Goal: Task Accomplishment & Management: Manage account settings

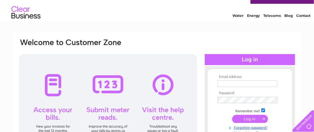
scroll to position [4, 0]
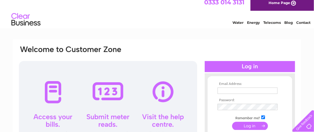
click at [233, 22] on link "Water" at bounding box center [237, 22] width 11 height 4
click at [54, 90] on div at bounding box center [108, 112] width 178 height 102
click at [250, 84] on th "Email Address:" at bounding box center [249, 84] width 67 height 4
click at [258, 88] on input "text" at bounding box center [247, 91] width 60 height 6
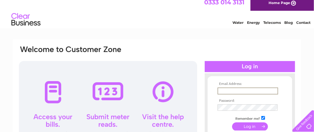
type input "BOBANDLIZHARVEY@BTINTERNET.COM"
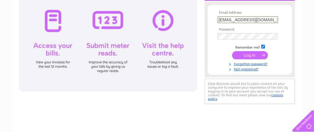
scroll to position [76, 0]
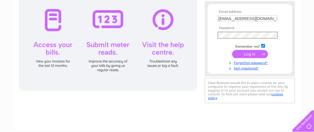
click at [229, 108] on div "Email Address: BOBANDLIZHARVEY@BTINTERNET.COM Password:" at bounding box center [157, 48] width 288 height 163
click at [232, 108] on div "Email Address: BOBANDLIZHARVEY@BTINTERNET.COM Password:" at bounding box center [157, 48] width 288 height 163
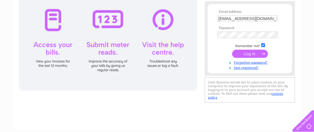
click at [304, 17] on div "Email Address: BOBANDLIZHARVEY@BTINTERNET.COM Password:" at bounding box center [157, 98] width 314 height 262
click at [264, 45] on input "checkbox" at bounding box center [263, 45] width 4 height 4
checkbox input "false"
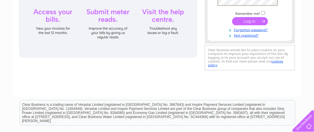
scroll to position [109, 0]
